Goal: Navigation & Orientation: Go to known website

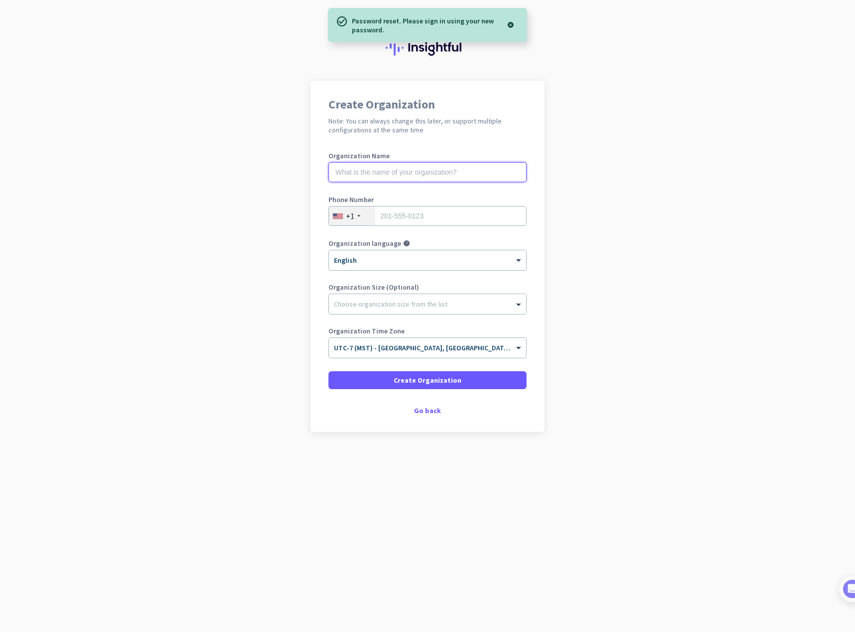
click at [382, 171] on input "text" at bounding box center [428, 172] width 198 height 20
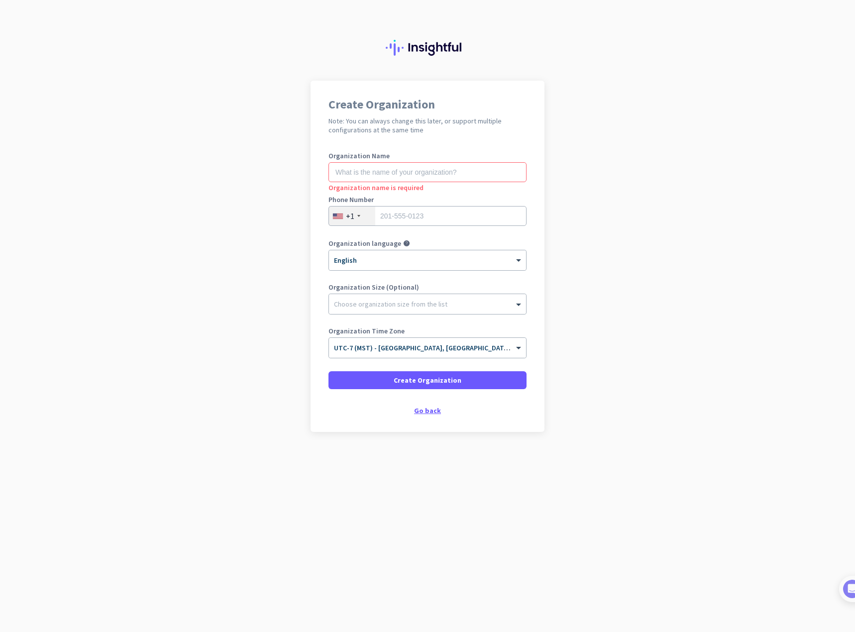
click at [429, 411] on div "Go back" at bounding box center [428, 410] width 198 height 7
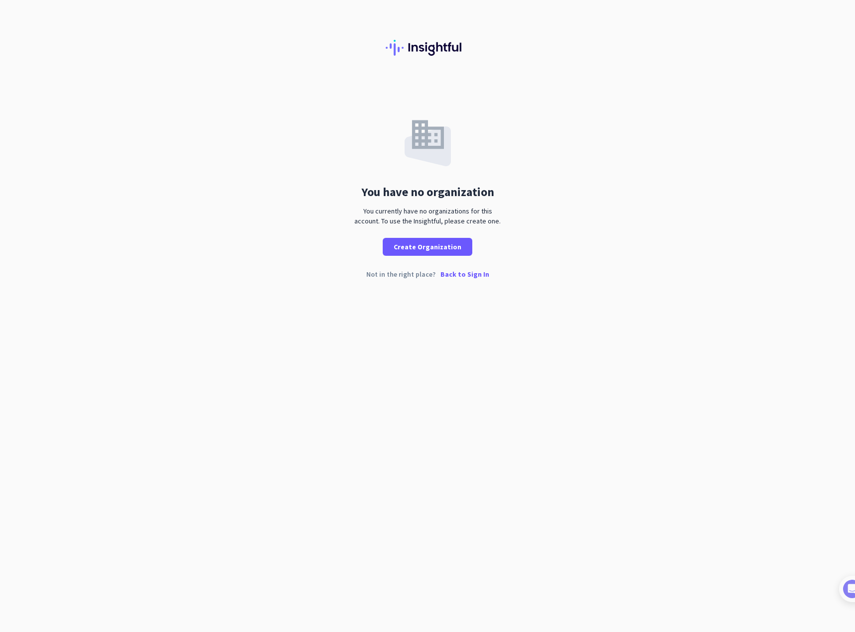
click at [477, 276] on p "Back to Sign In" at bounding box center [465, 274] width 49 height 7
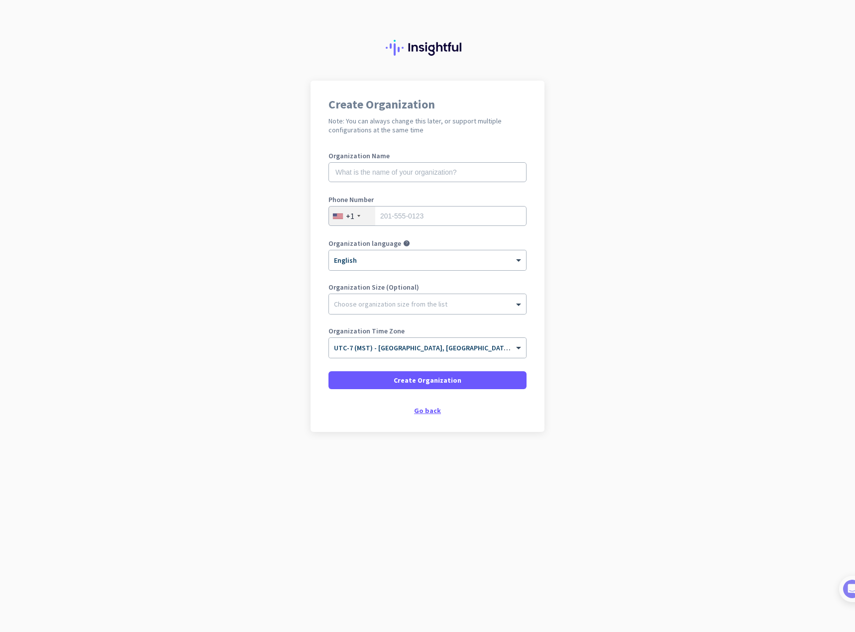
click at [435, 412] on div "Go back" at bounding box center [428, 410] width 198 height 7
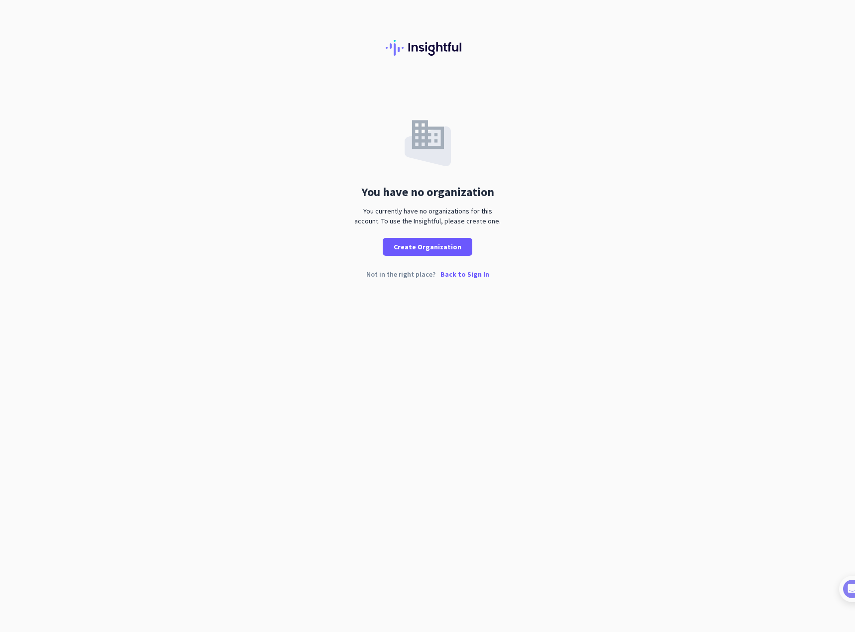
click at [478, 272] on p "Back to Sign In" at bounding box center [465, 274] width 49 height 7
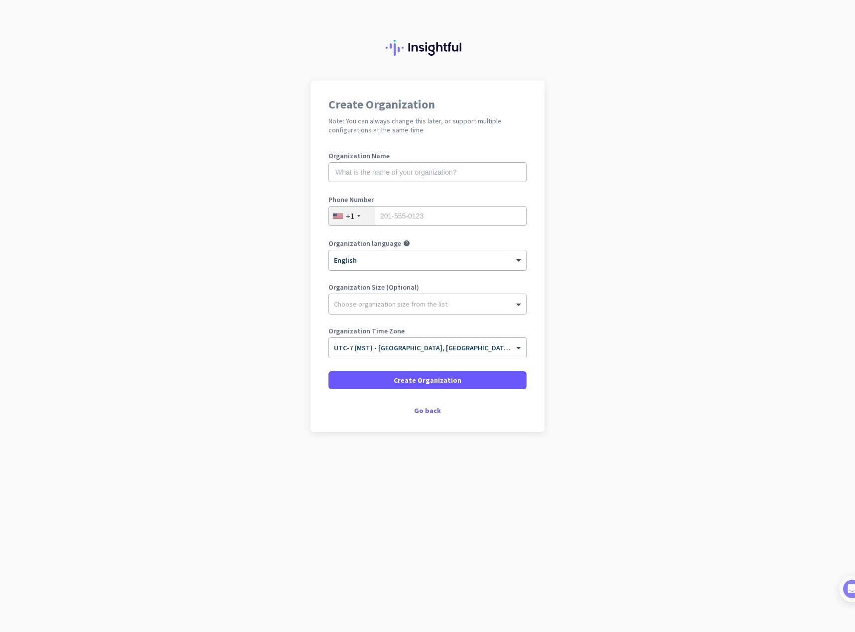
click at [424, 48] on img at bounding box center [428, 48] width 84 height 16
